Goal: Information Seeking & Learning: Learn about a topic

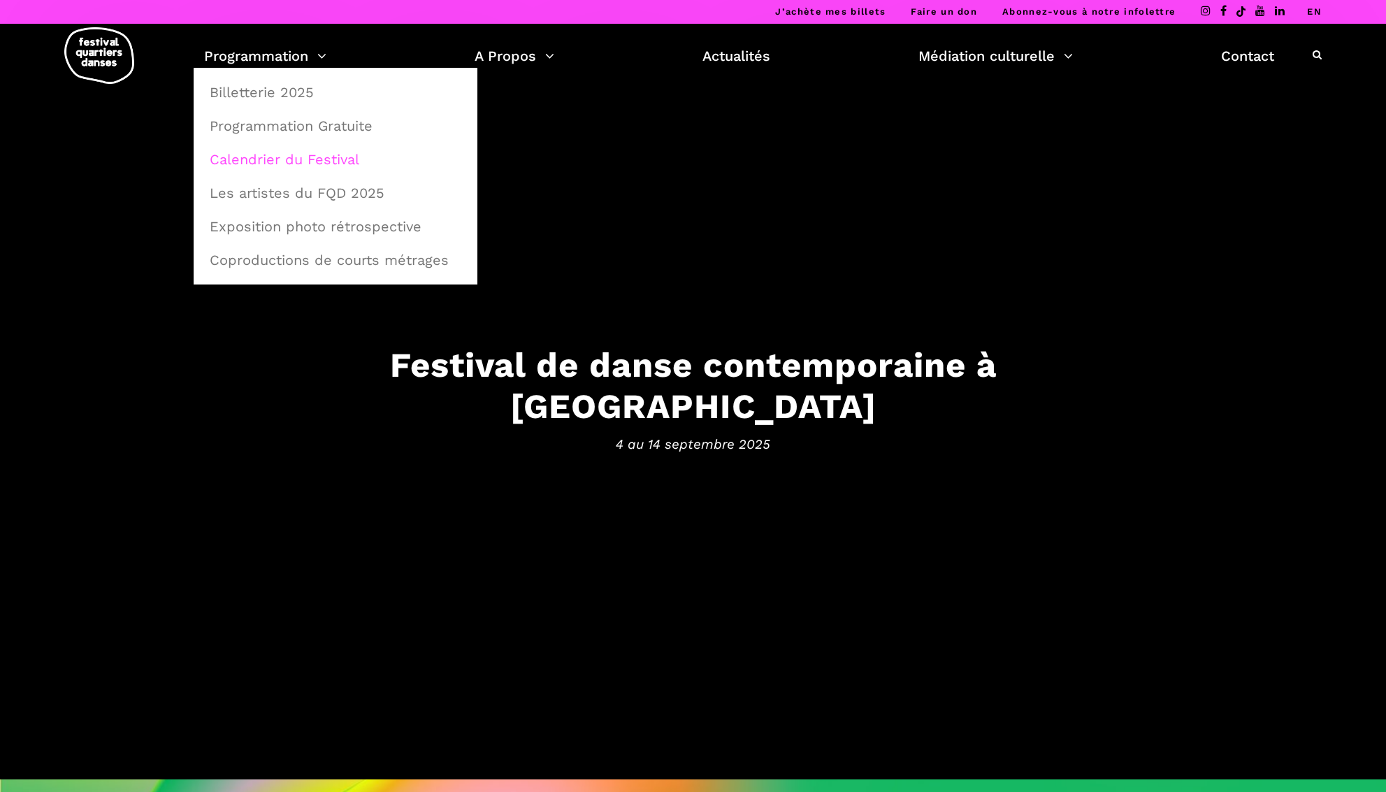
click at [280, 161] on link "Calendrier du Festival" at bounding box center [335, 159] width 268 height 32
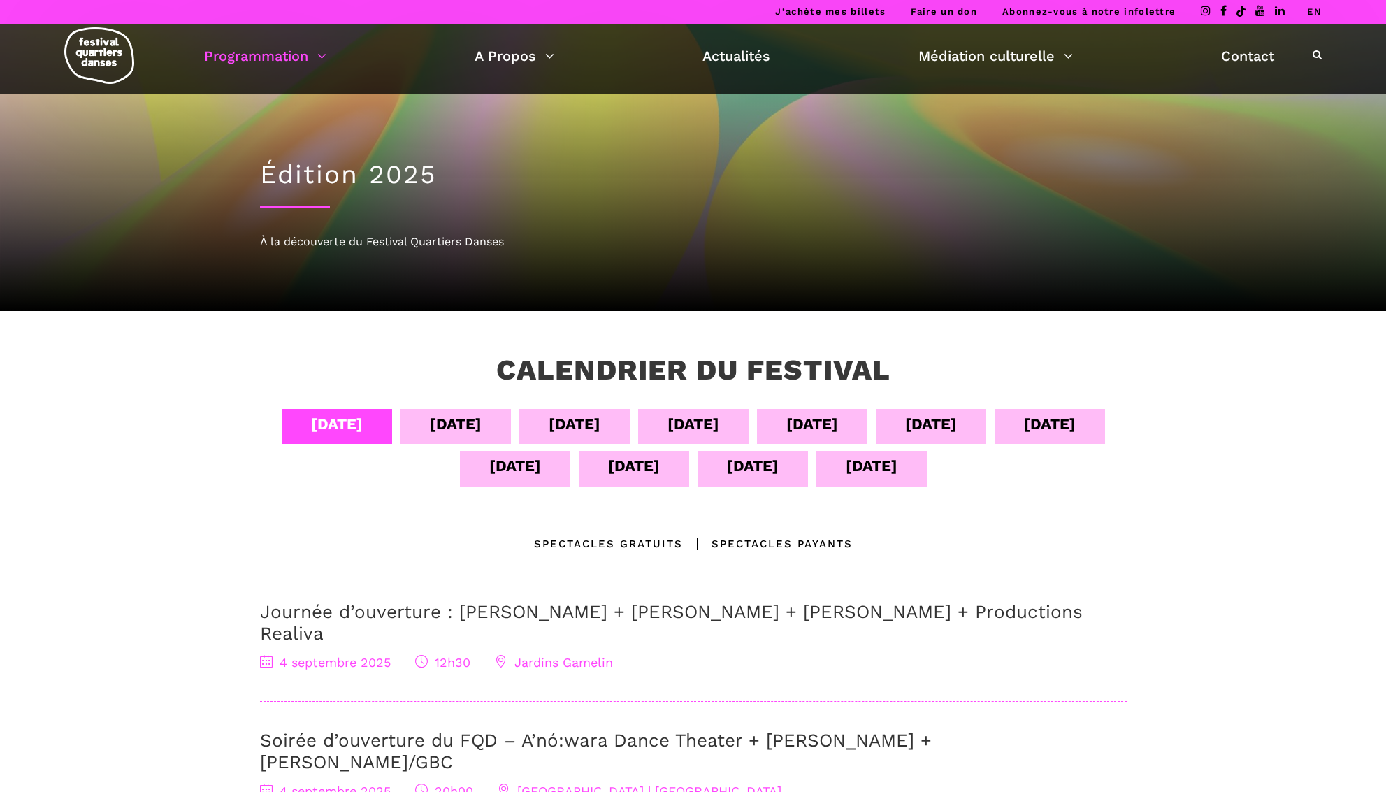
click at [496, 468] on div "11 sept" at bounding box center [515, 466] width 52 height 24
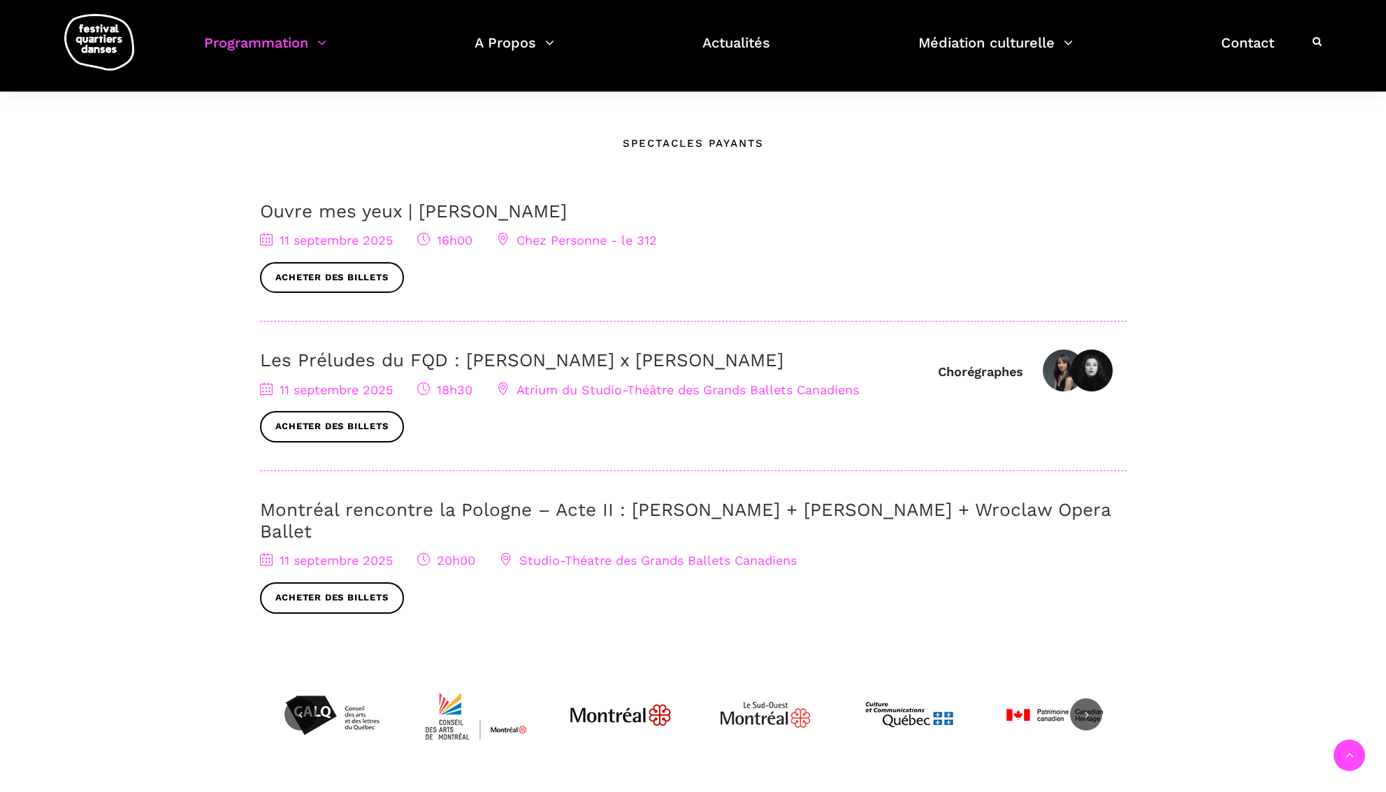
scroll to position [392, 0]
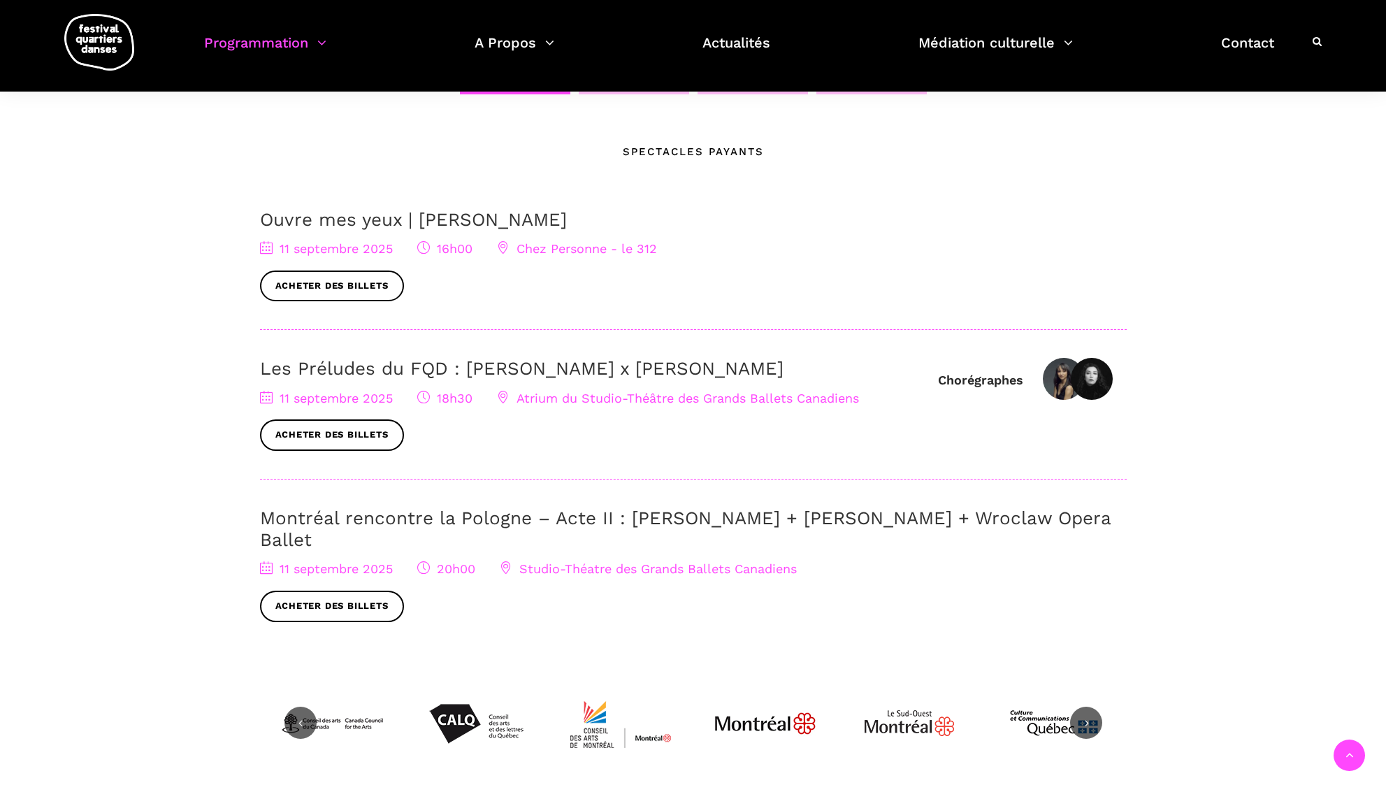
click at [500, 219] on link "Ouvre mes yeux | [PERSON_NAME]" at bounding box center [413, 219] width 307 height 21
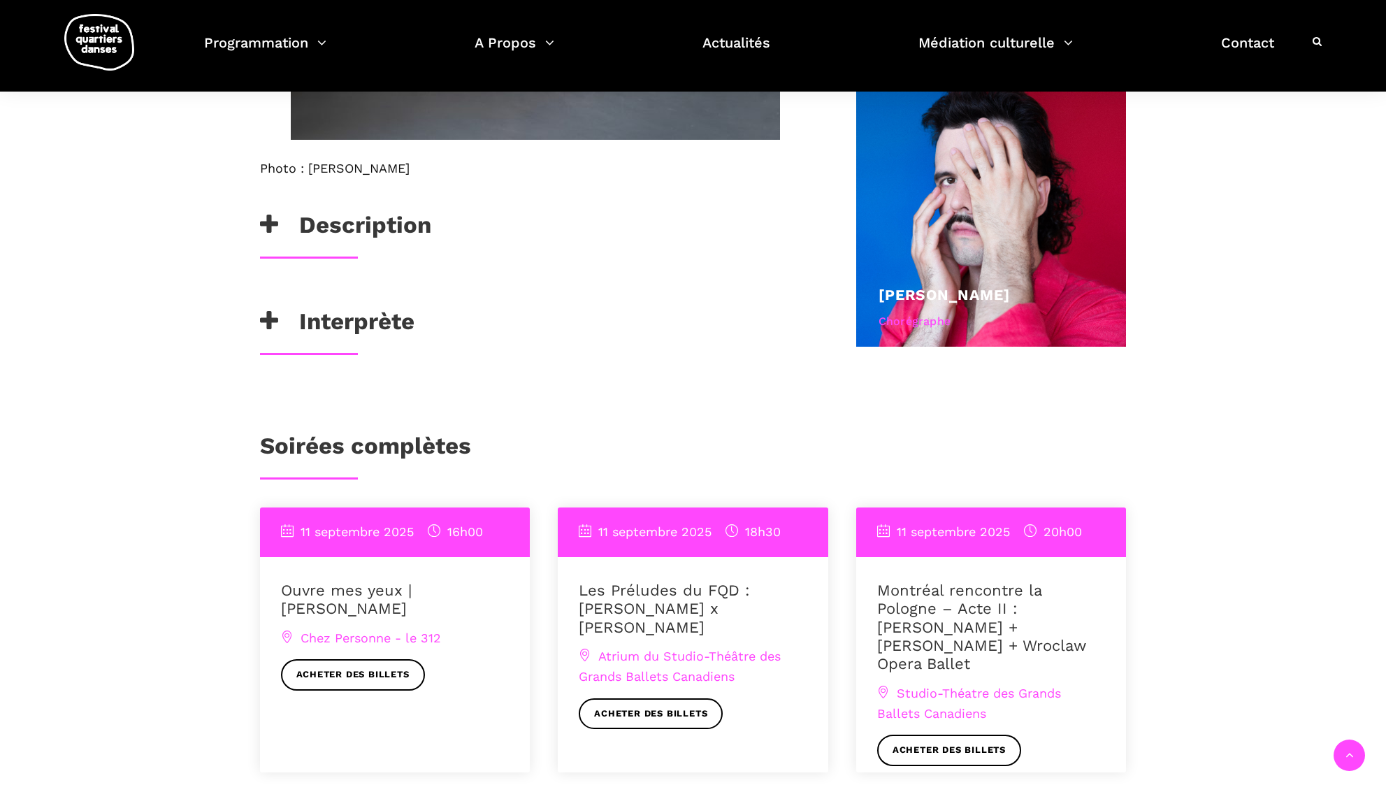
scroll to position [845, 0]
